Goal: Task Accomplishment & Management: Manage account settings

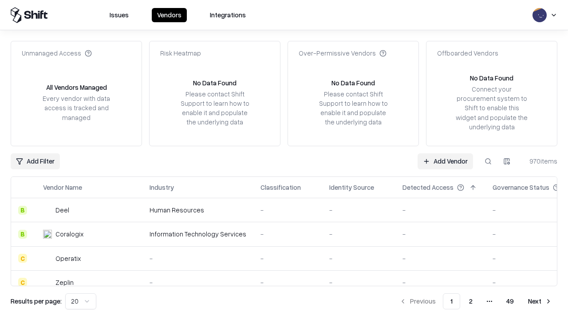
click at [445, 161] on link "Add Vendor" at bounding box center [445, 161] width 55 height 16
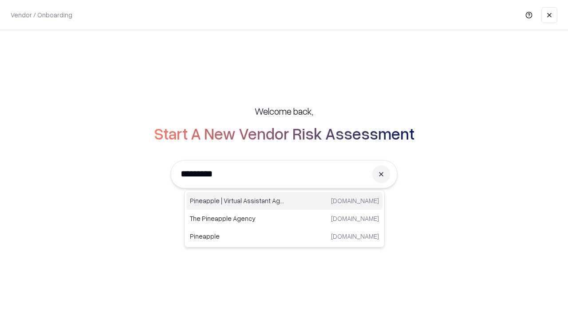
click at [285, 201] on div "Pineapple | Virtual Assistant Agency trypineapple.com" at bounding box center [284, 201] width 196 height 18
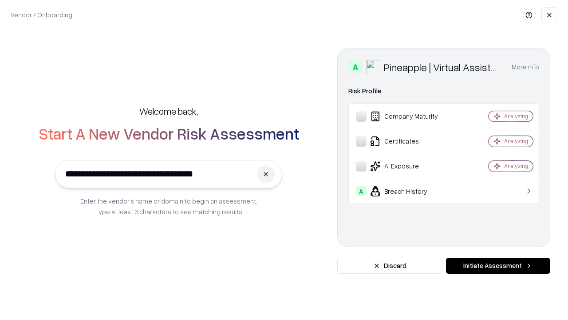
type input "**********"
click at [498, 265] on button "Initiate Assessment" at bounding box center [498, 265] width 104 height 16
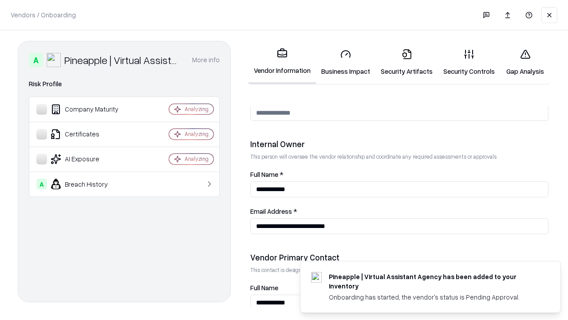
scroll to position [460, 0]
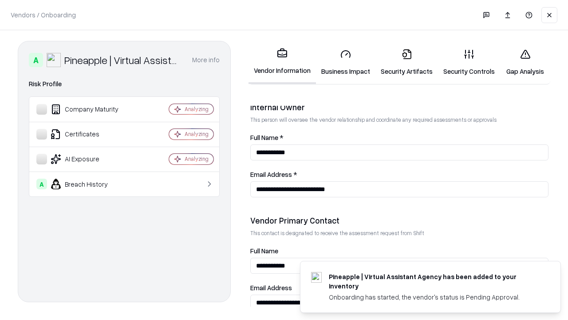
click at [346, 62] on link "Business Impact" at bounding box center [345, 62] width 59 height 41
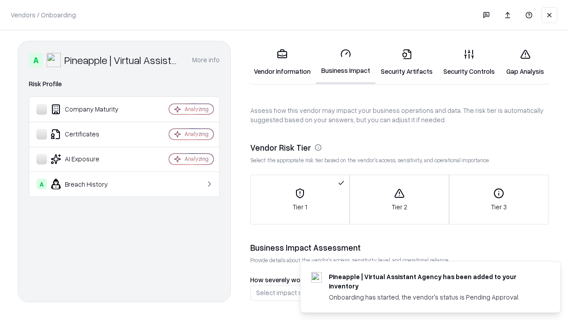
click at [407, 62] on link "Security Artifacts" at bounding box center [407, 62] width 63 height 41
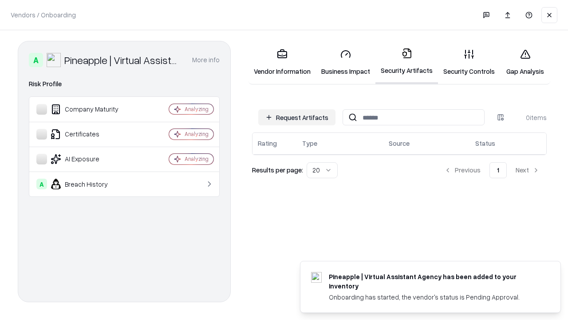
click at [297, 117] on button "Request Artifacts" at bounding box center [296, 117] width 77 height 16
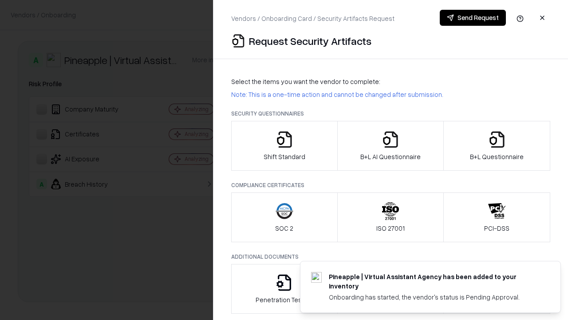
click at [284, 146] on icon "button" at bounding box center [285, 140] width 18 height 18
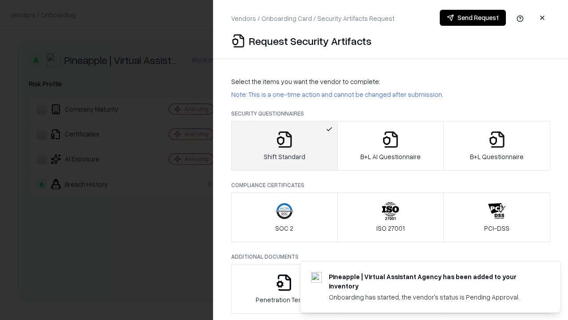
click at [473, 18] on button "Send Request" at bounding box center [473, 18] width 66 height 16
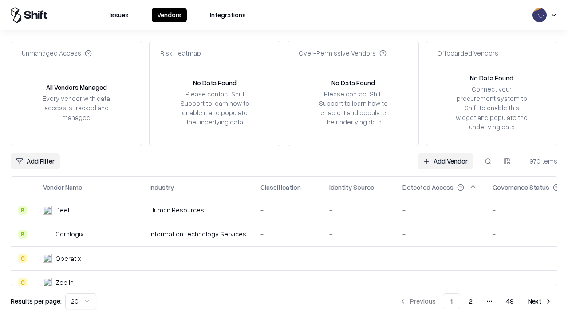
click at [488, 161] on button at bounding box center [488, 161] width 16 height 16
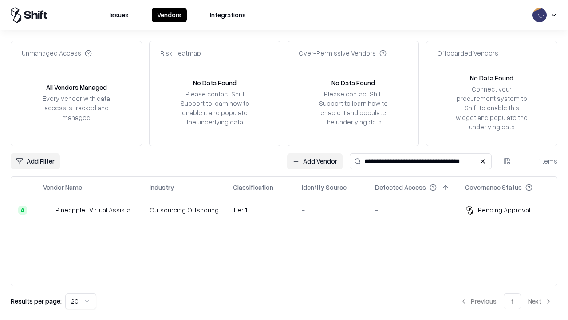
type input "**********"
click at [289, 210] on td "Tier 1" at bounding box center [260, 210] width 69 height 24
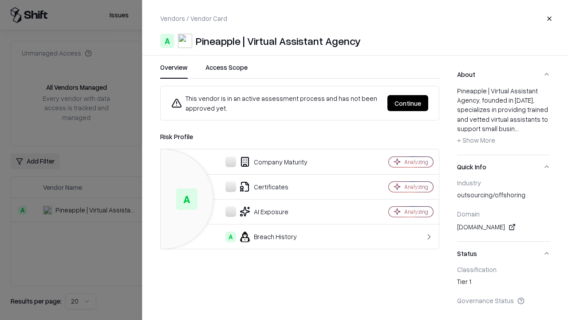
click at [408, 103] on button "Continue" at bounding box center [408, 103] width 41 height 16
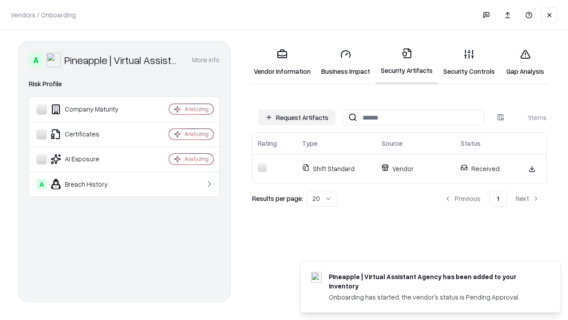
click at [469, 62] on link "Security Controls" at bounding box center [469, 62] width 62 height 41
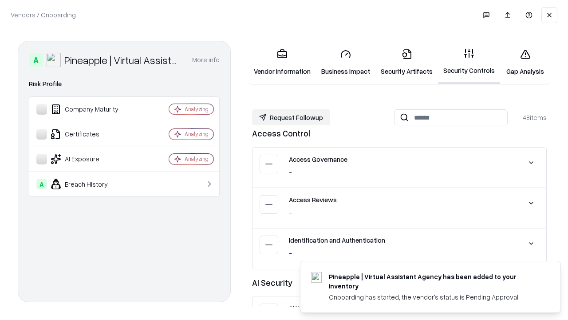
click at [291, 117] on button "Request Followup" at bounding box center [291, 117] width 78 height 16
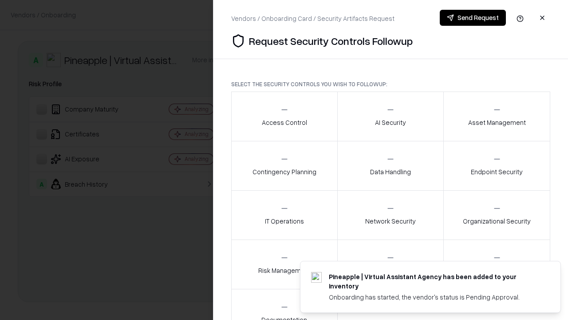
click at [284, 116] on div "Access Control" at bounding box center [284, 116] width 45 height 22
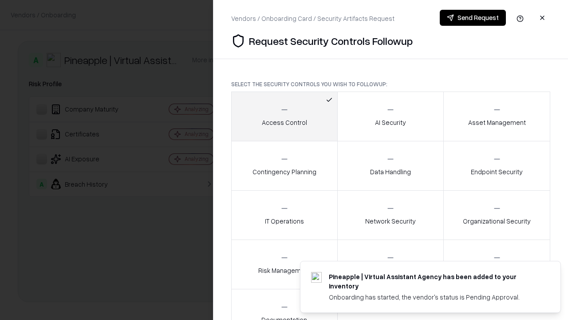
click at [473, 18] on button "Send Request" at bounding box center [473, 18] width 66 height 16
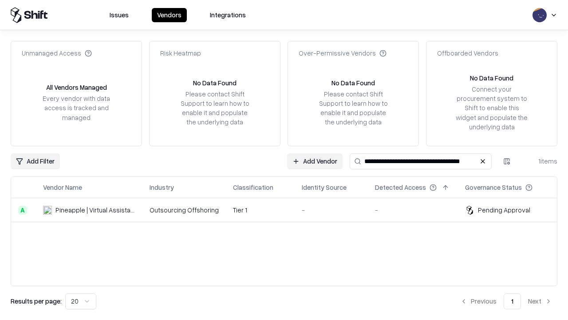
type input "**********"
click at [289, 210] on td "Tier 1" at bounding box center [260, 210] width 69 height 24
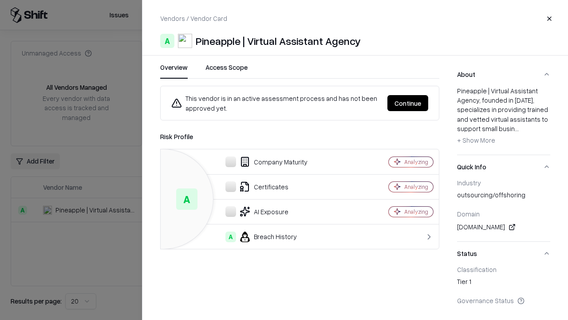
click at [408, 103] on button "Continue" at bounding box center [408, 103] width 41 height 16
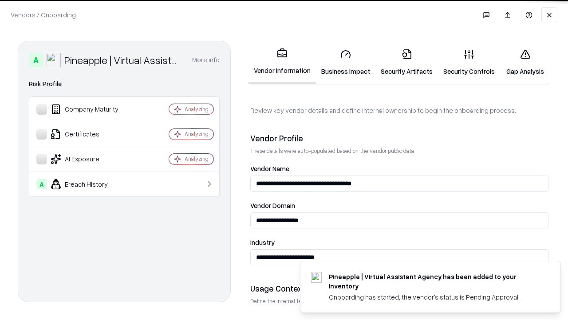
click at [525, 62] on link "Gap Analysis" at bounding box center [525, 62] width 50 height 41
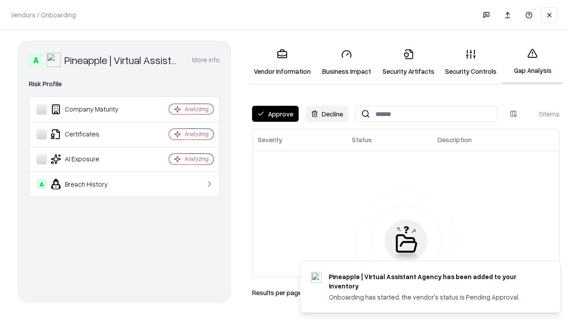
click at [275, 114] on button "Approve" at bounding box center [275, 114] width 47 height 16
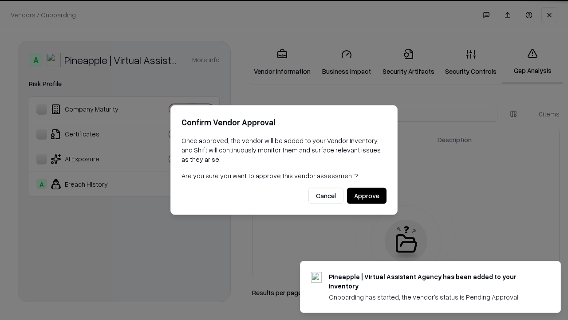
click at [367, 195] on button "Approve" at bounding box center [367, 196] width 40 height 16
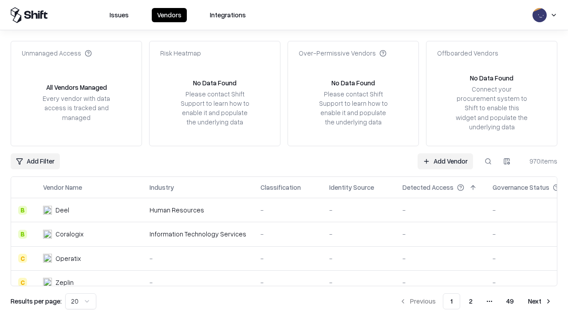
type input "**********"
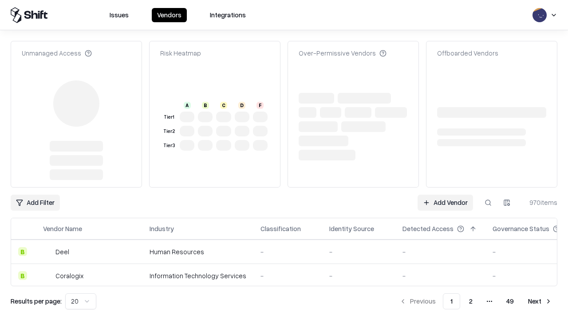
click at [445, 194] on link "Add Vendor" at bounding box center [445, 202] width 55 height 16
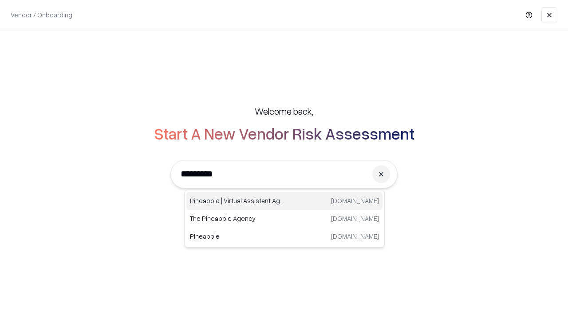
click at [285, 201] on div "Pineapple | Virtual Assistant Agency trypineapple.com" at bounding box center [284, 201] width 196 height 18
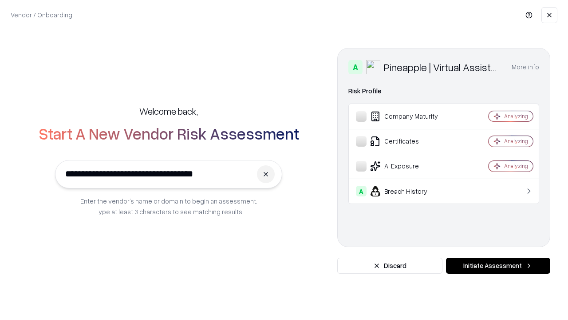
type input "**********"
click at [498, 265] on button "Initiate Assessment" at bounding box center [498, 265] width 104 height 16
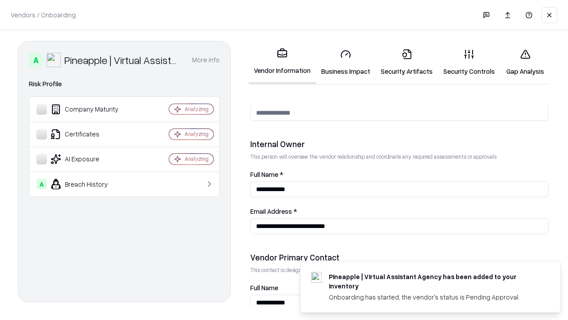
scroll to position [460, 0]
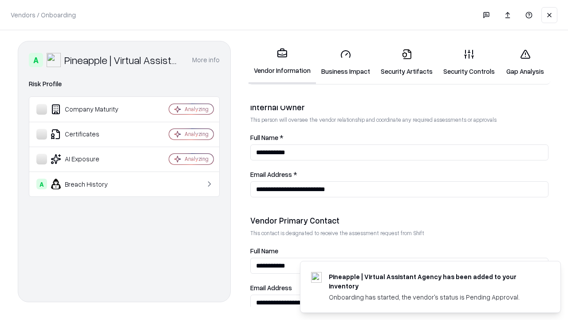
click at [525, 62] on link "Gap Analysis" at bounding box center [525, 62] width 50 height 41
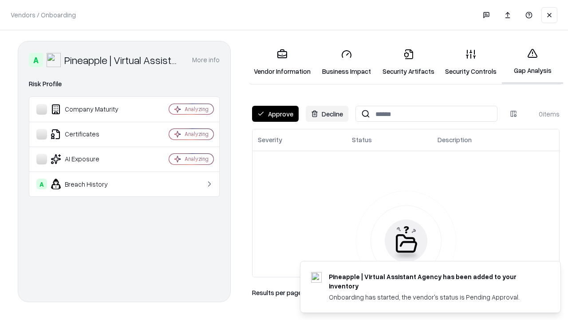
click at [275, 114] on button "Approve" at bounding box center [275, 114] width 47 height 16
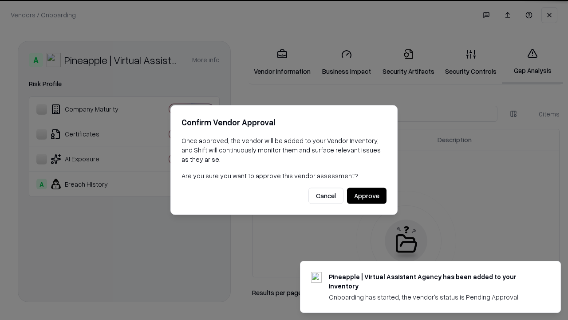
click at [367, 195] on button "Approve" at bounding box center [367, 196] width 40 height 16
